Goal: Transaction & Acquisition: Purchase product/service

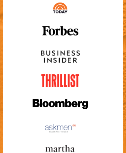
click at [63, 121] on img at bounding box center [60, 127] width 41 height 13
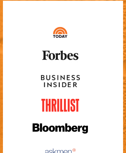
click at [63, 51] on img at bounding box center [60, 57] width 41 height 13
